Goal: Transaction & Acquisition: Book appointment/travel/reservation

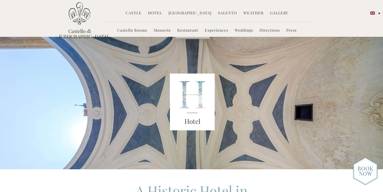
click at [136, 29] on link "Castello Rooms" at bounding box center [132, 31] width 30 height 6
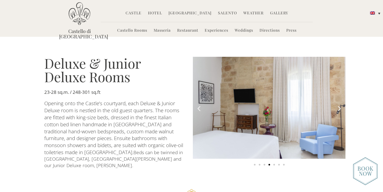
scroll to position [270, 0]
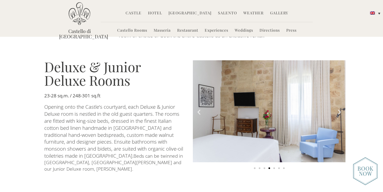
click at [338, 109] on icon "Next slide" at bounding box center [339, 112] width 7 height 7
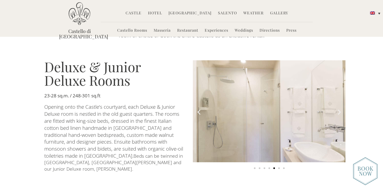
click at [338, 109] on icon "Next slide" at bounding box center [339, 112] width 7 height 7
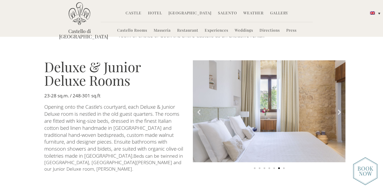
click at [338, 109] on icon "Next slide" at bounding box center [339, 112] width 7 height 7
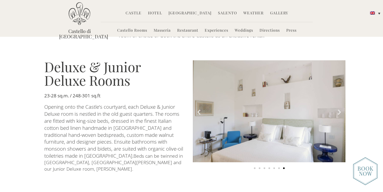
click at [338, 109] on icon "Next slide" at bounding box center [339, 112] width 7 height 7
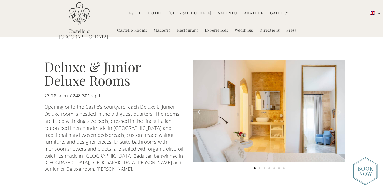
click at [338, 109] on icon "Next slide" at bounding box center [339, 112] width 7 height 7
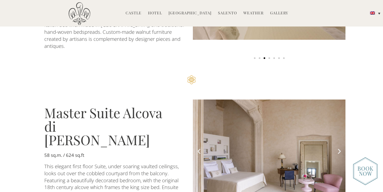
scroll to position [903, 0]
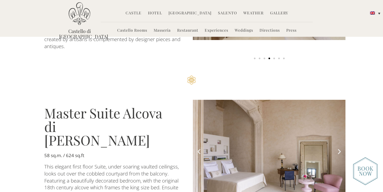
click at [340, 148] on icon "Next slide" at bounding box center [339, 151] width 7 height 7
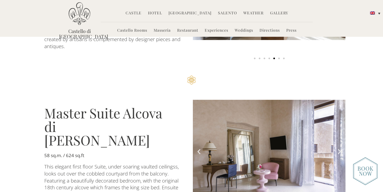
click at [340, 148] on icon "Next slide" at bounding box center [339, 151] width 7 height 7
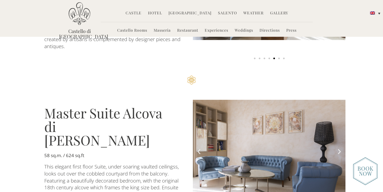
click at [340, 148] on icon "Next slide" at bounding box center [339, 151] width 7 height 7
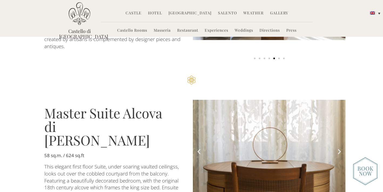
click at [340, 148] on icon "Next slide" at bounding box center [339, 151] width 7 height 7
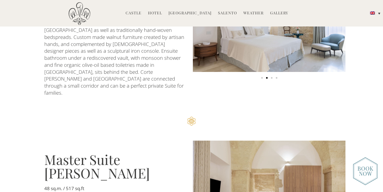
scroll to position [805, 0]
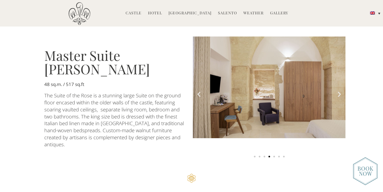
click at [363, 167] on img at bounding box center [365, 171] width 25 height 28
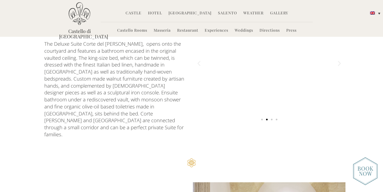
scroll to position [573, 0]
